Goal: Transaction & Acquisition: Download file/media

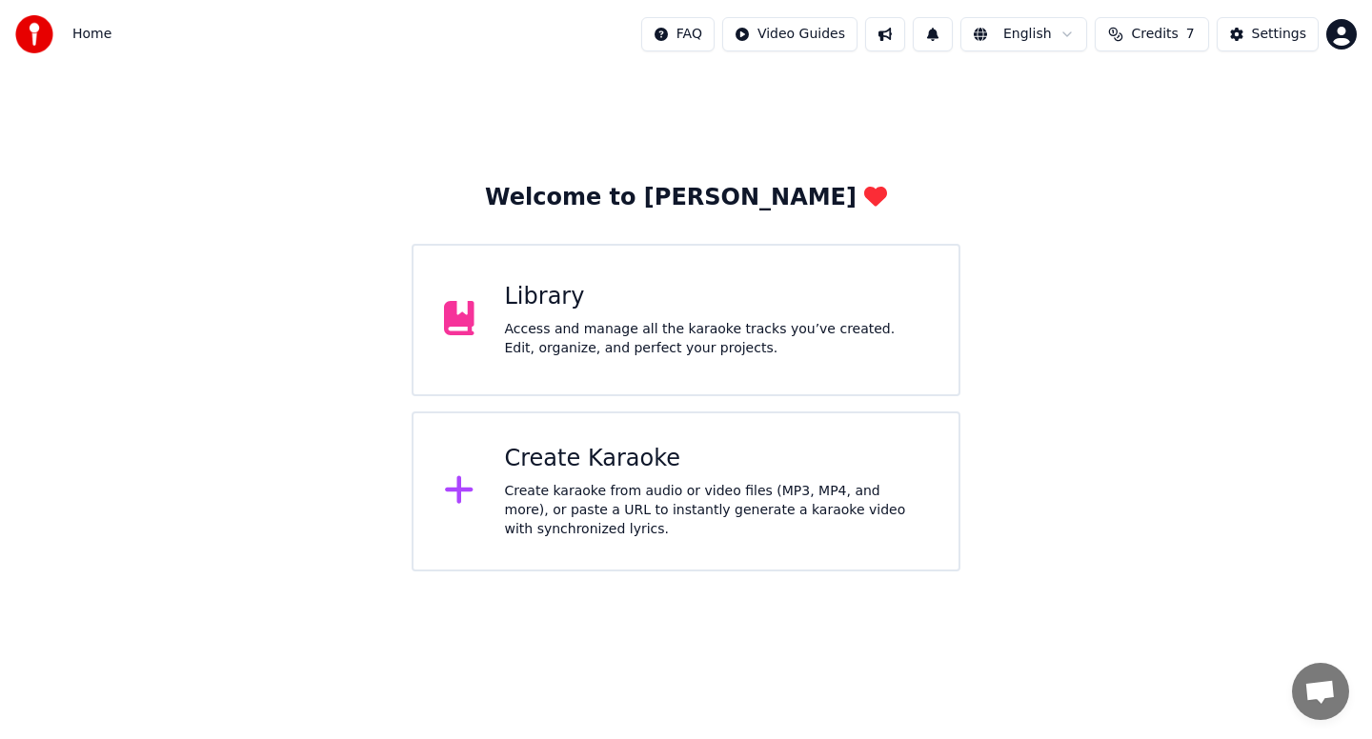
click at [81, 36] on span "Home" at bounding box center [91, 34] width 39 height 19
click at [777, 315] on div "Library Access and manage all the karaoke tracks you’ve created. Edit, organize…" at bounding box center [717, 320] width 424 height 76
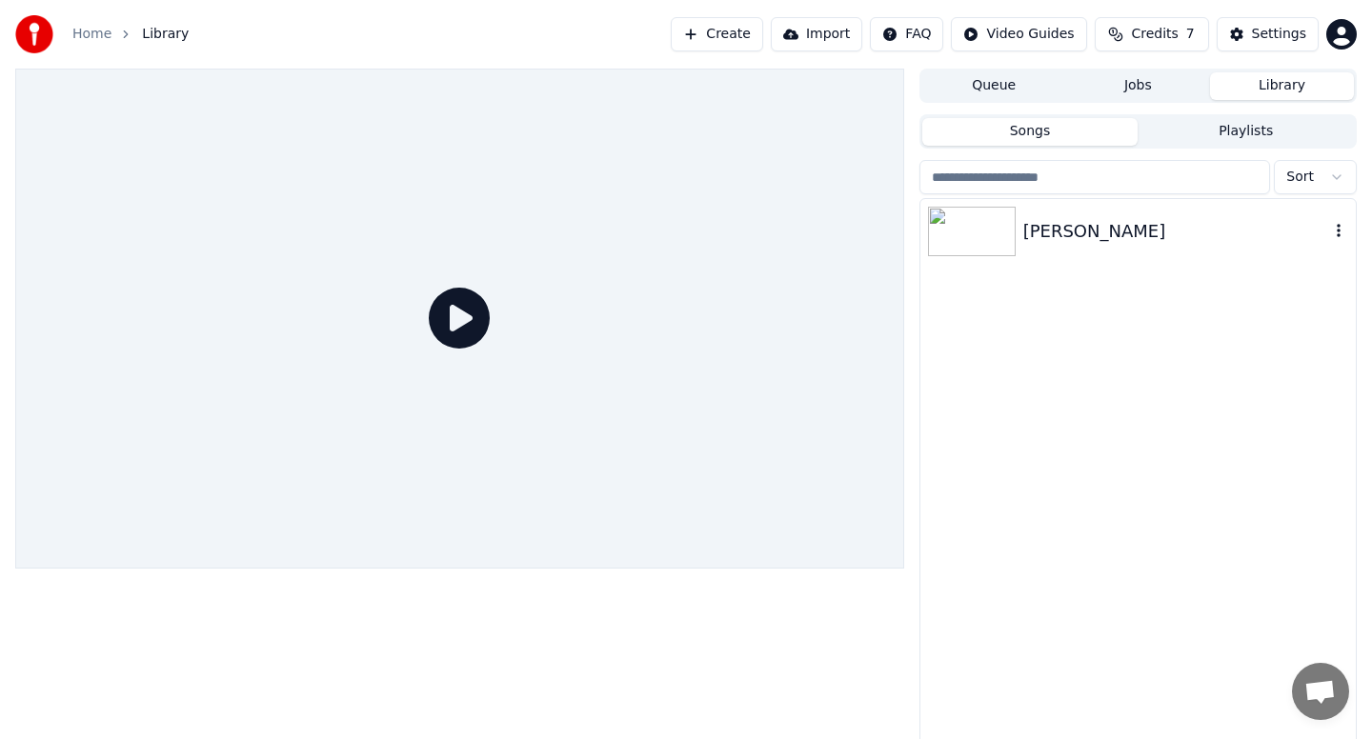
click at [1107, 218] on div "[PERSON_NAME]" at bounding box center [1176, 231] width 306 height 27
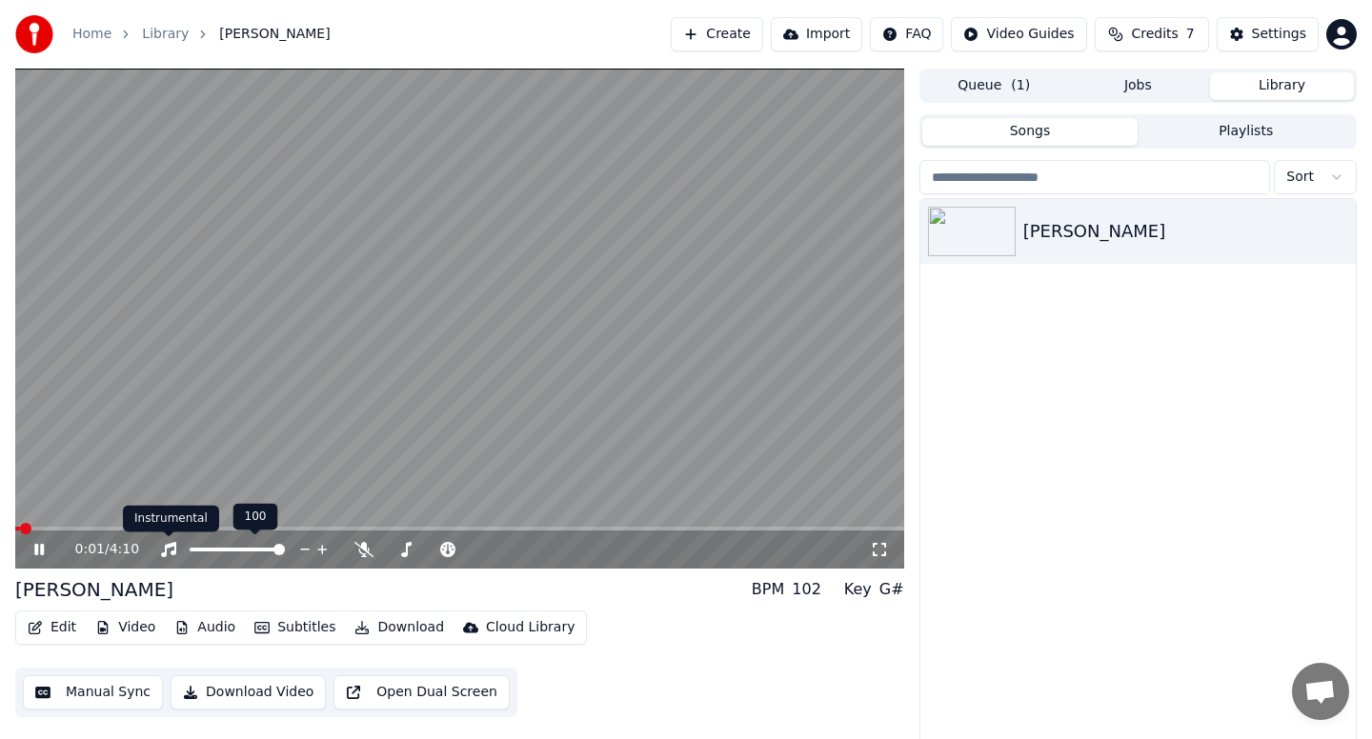
click at [313, 371] on video at bounding box center [459, 319] width 889 height 500
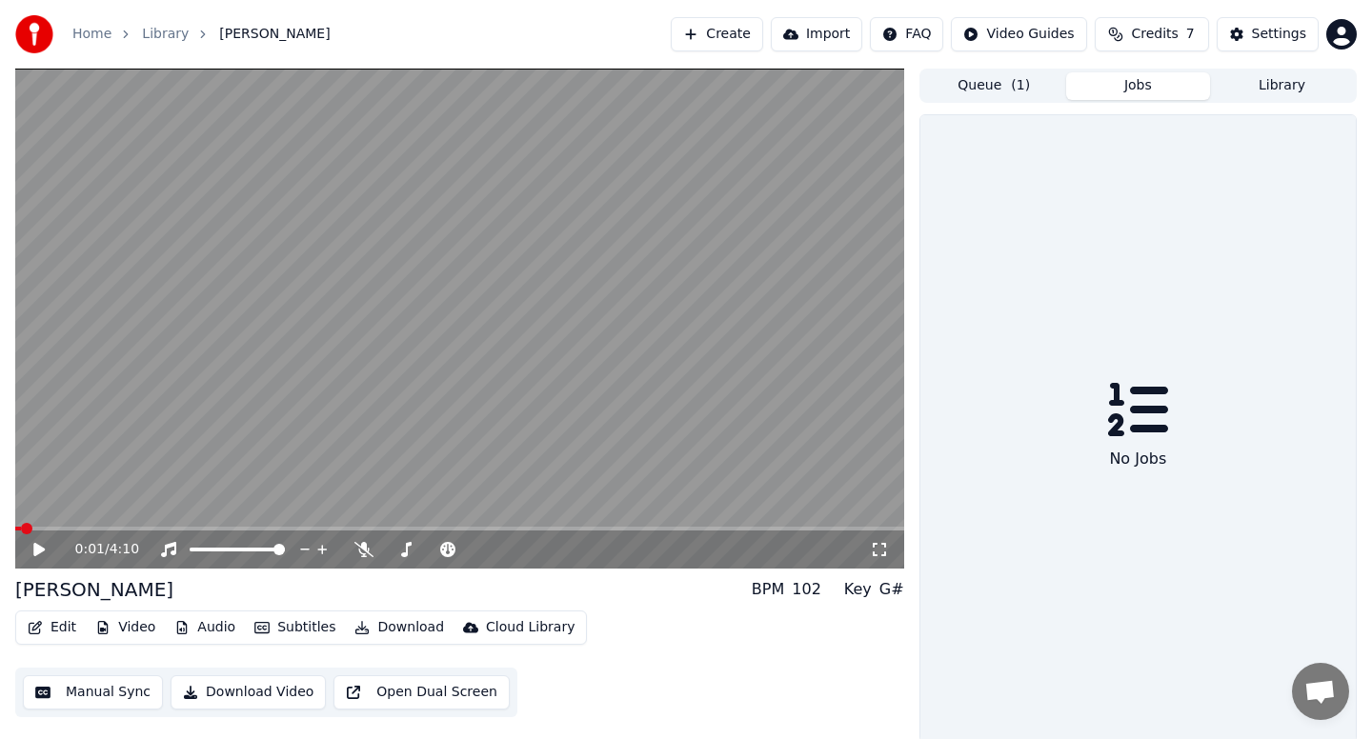
click at [1136, 84] on button "Jobs" at bounding box center [1138, 86] width 144 height 28
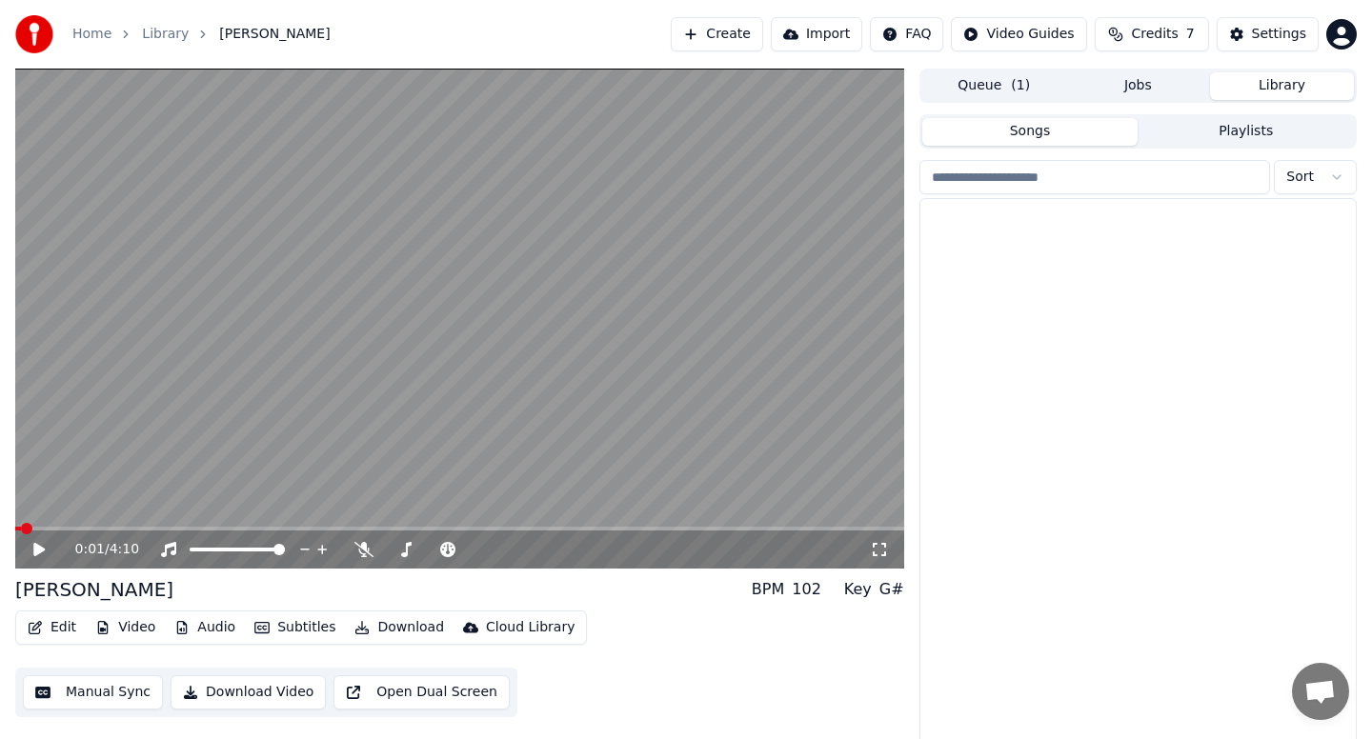
click at [1287, 85] on button "Library" at bounding box center [1282, 86] width 144 height 28
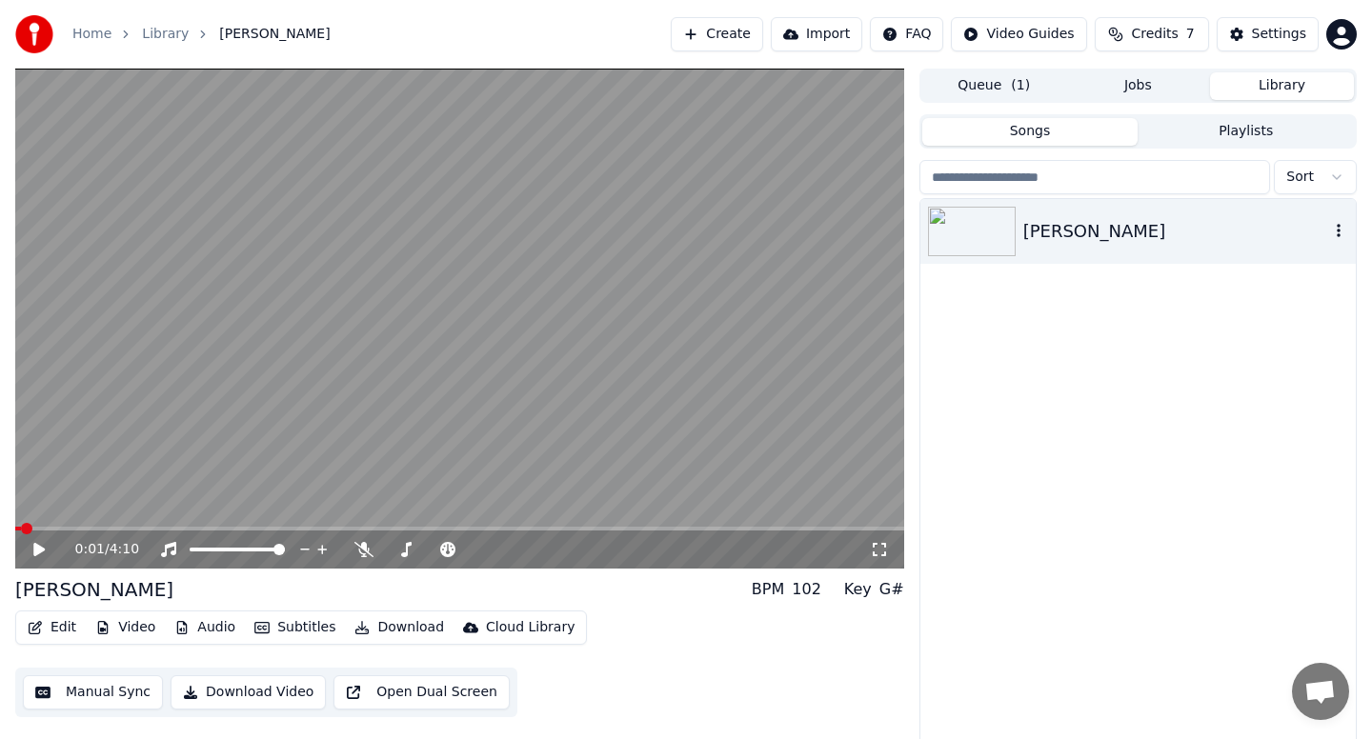
click at [1347, 232] on div "[PERSON_NAME]" at bounding box center [1137, 231] width 435 height 65
click at [1330, 230] on icon "button" at bounding box center [1338, 230] width 19 height 15
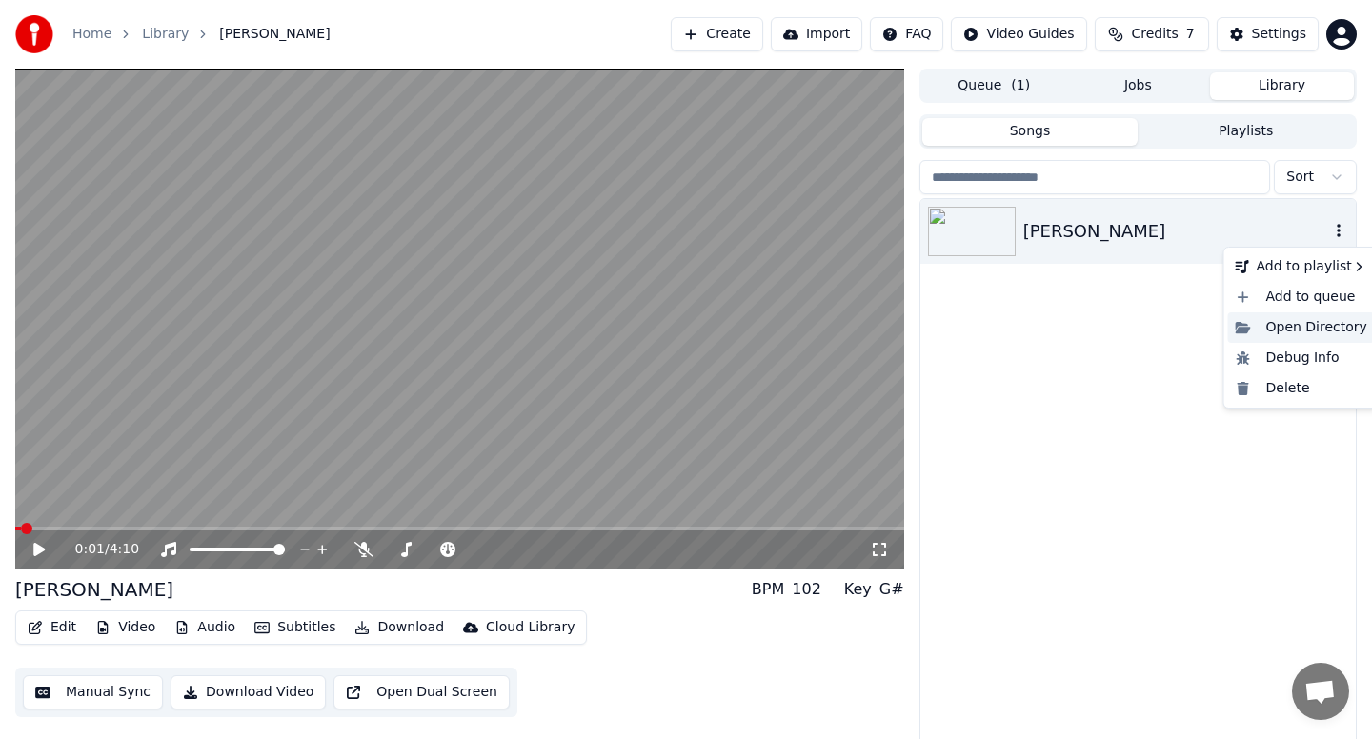
click at [1297, 331] on div "Open Directory" at bounding box center [1301, 327] width 147 height 30
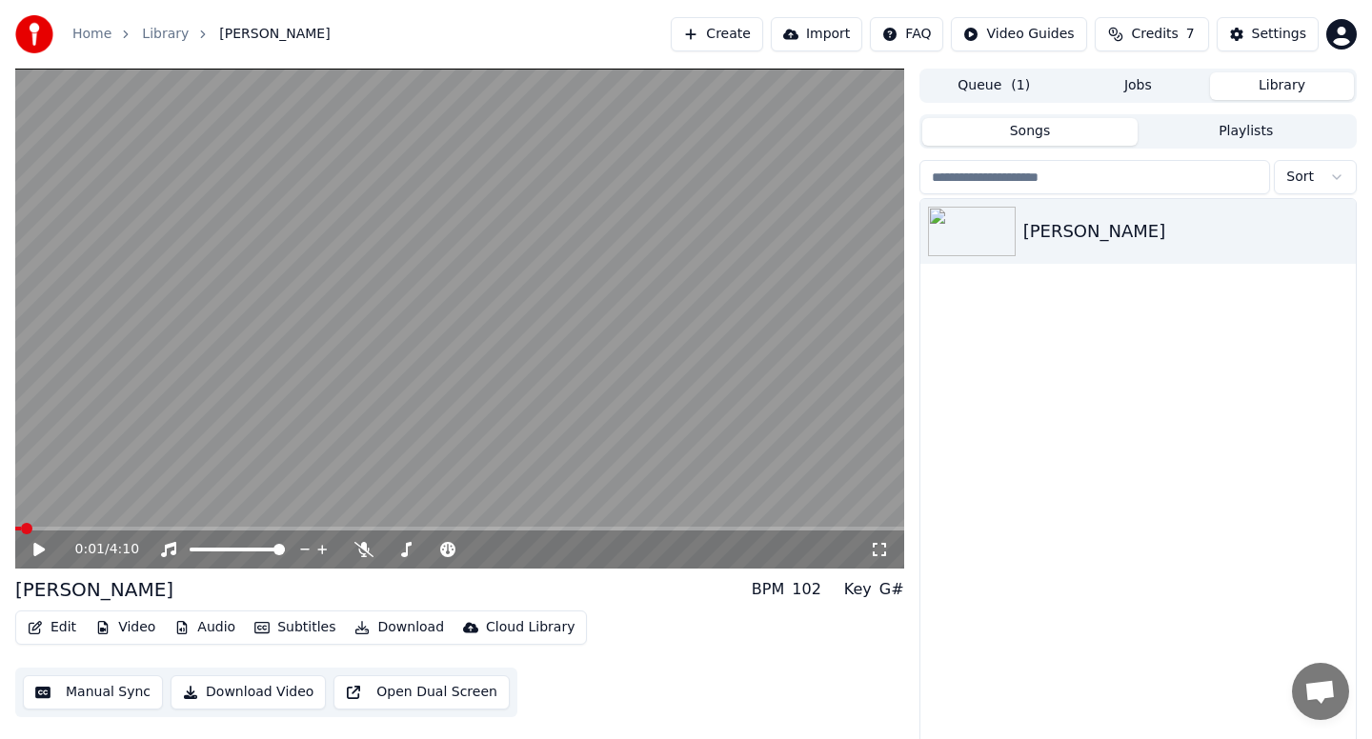
click at [295, 691] on button "Download Video" at bounding box center [248, 692] width 155 height 34
